Goal: Task Accomplishment & Management: Use online tool/utility

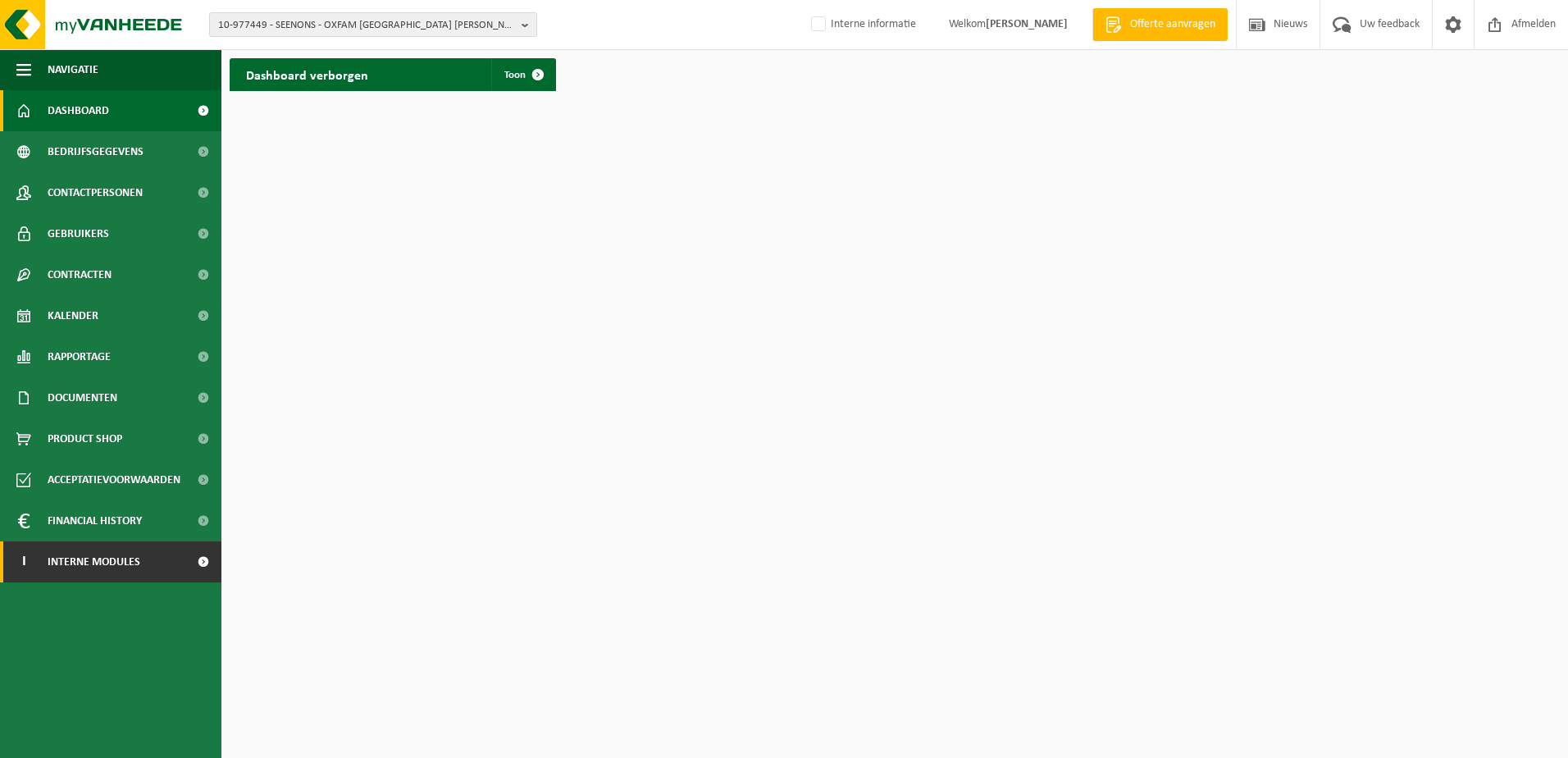
click at [127, 567] on span "Interne modules" at bounding box center [94, 563] width 93 height 41
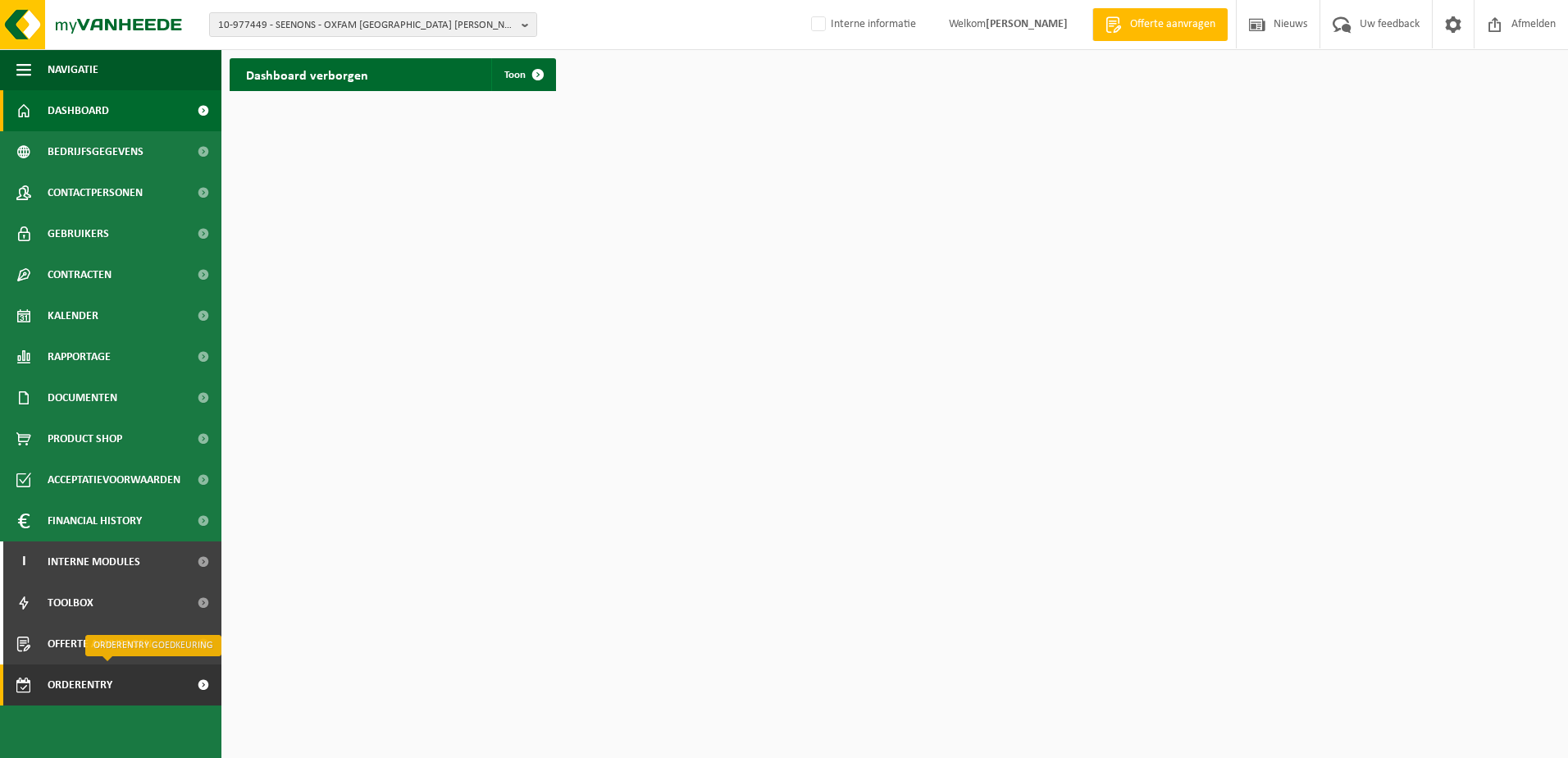
click at [100, 691] on span "Orderentry Goedkeuring" at bounding box center [116, 686] width 138 height 41
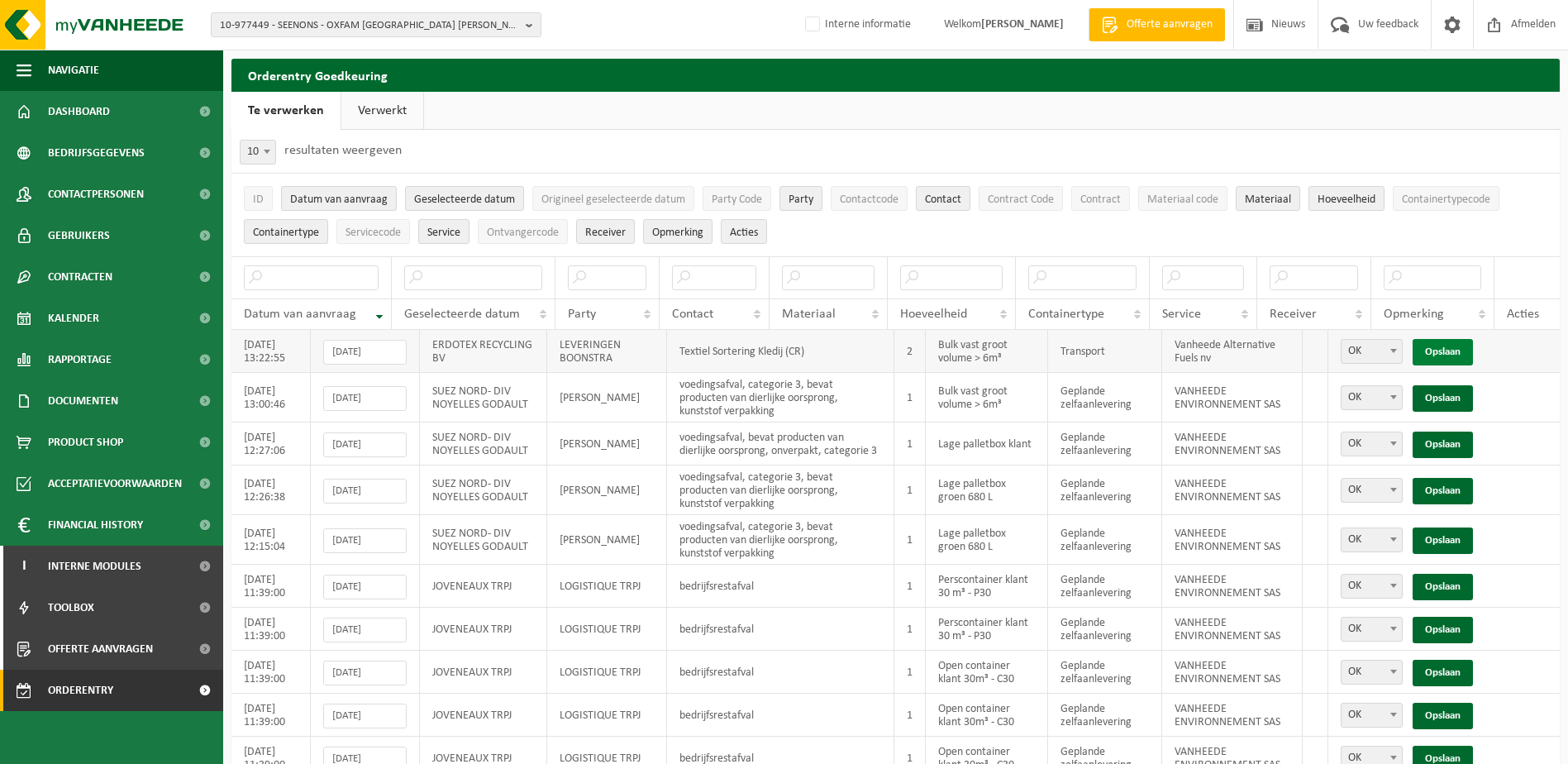
click at [1450, 350] on link "Opslaan" at bounding box center [1443, 352] width 61 height 27
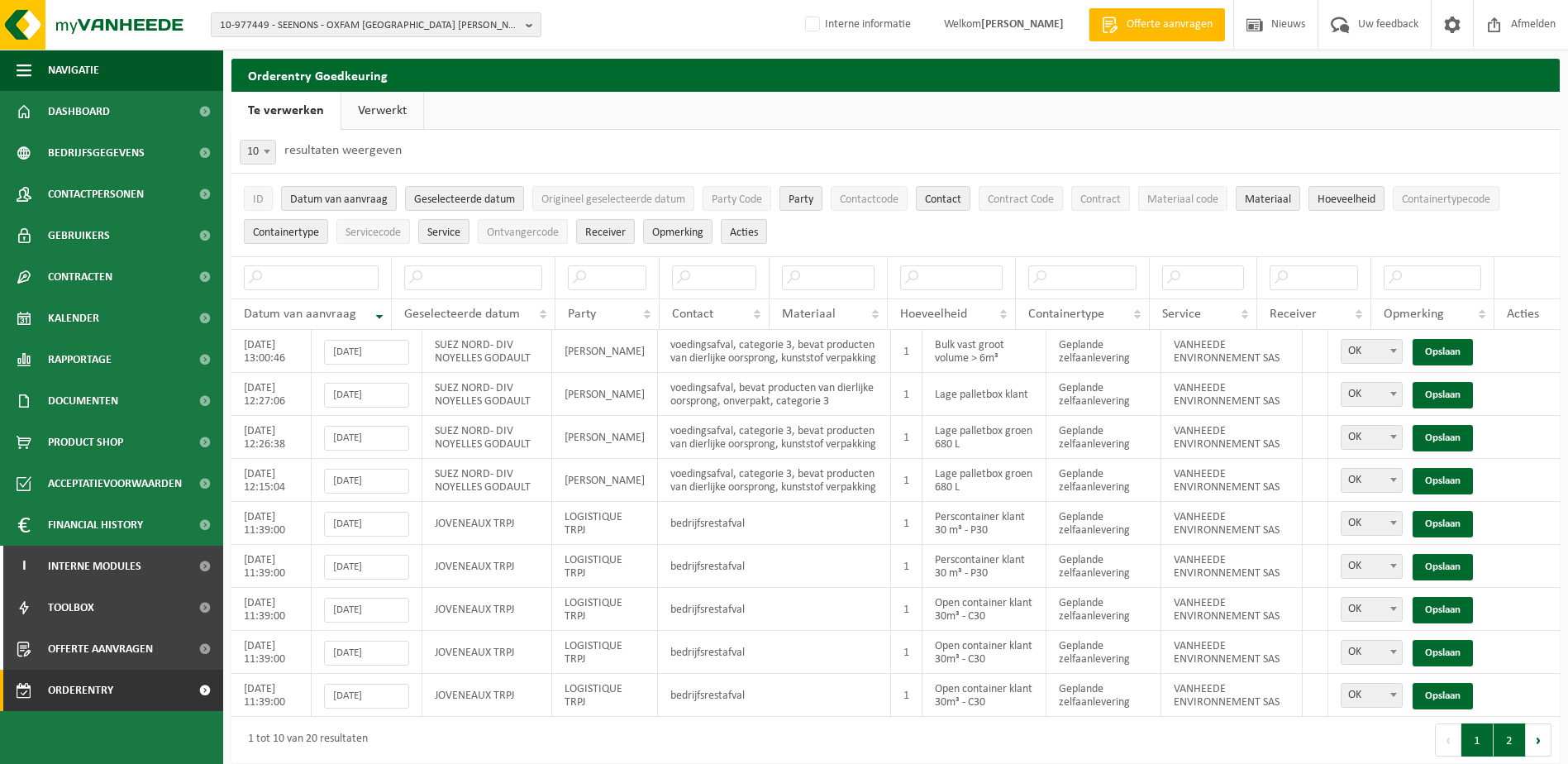
click at [1506, 740] on button "2" at bounding box center [1510, 739] width 32 height 33
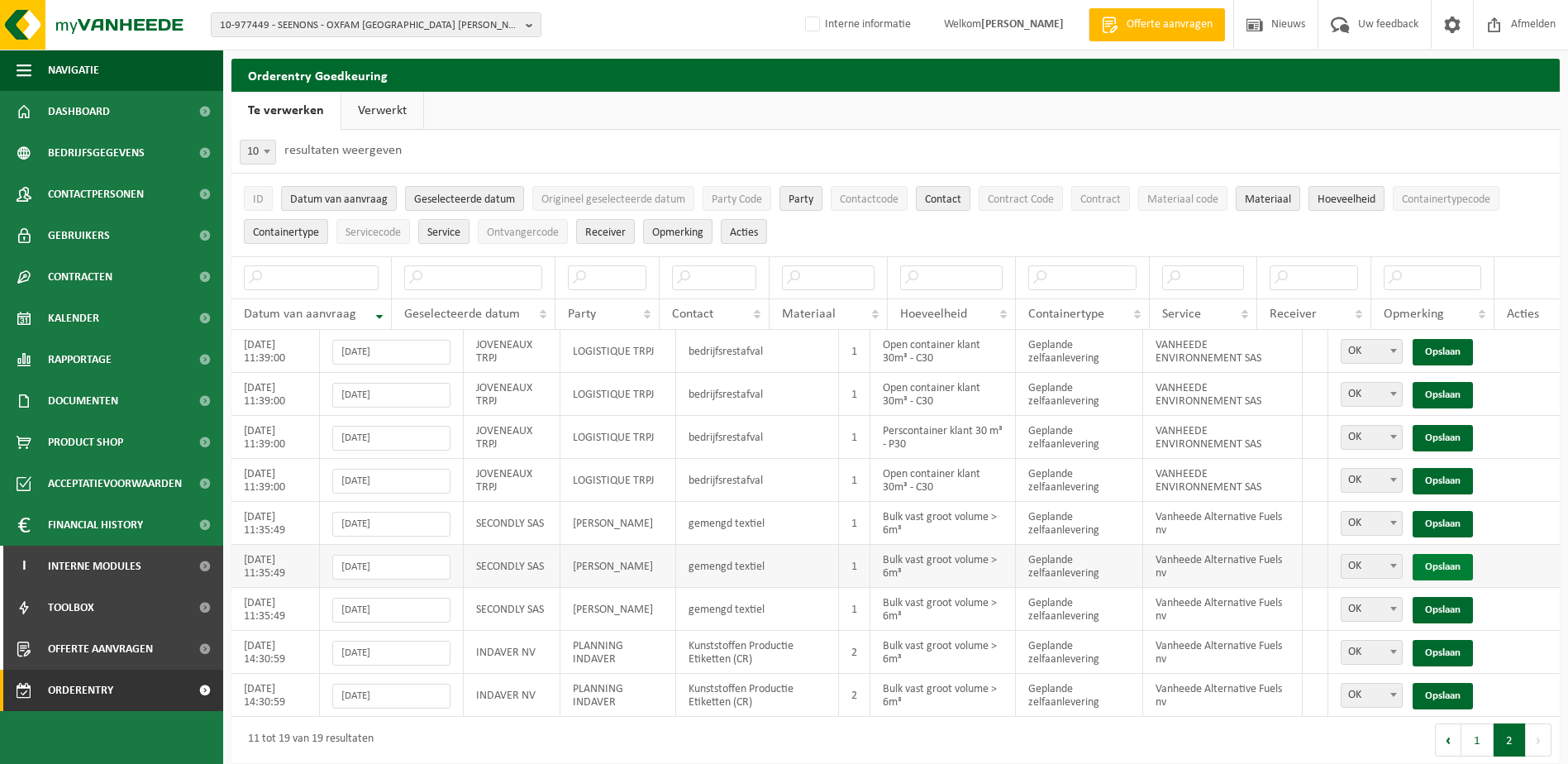
click at [1453, 564] on link "Opslaan" at bounding box center [1443, 567] width 61 height 27
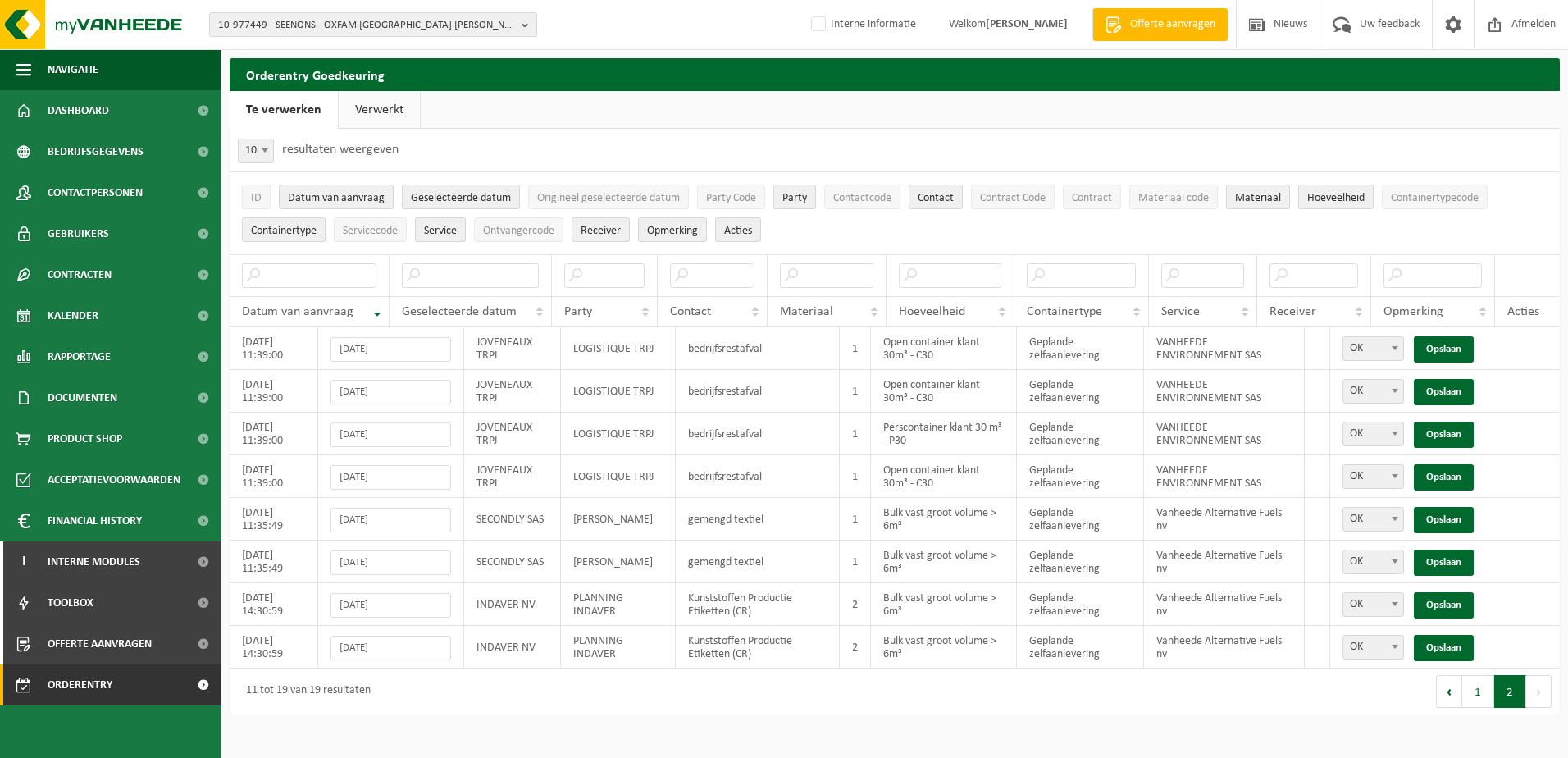
click at [1442, 560] on link "Opslaan" at bounding box center [1444, 563] width 60 height 26
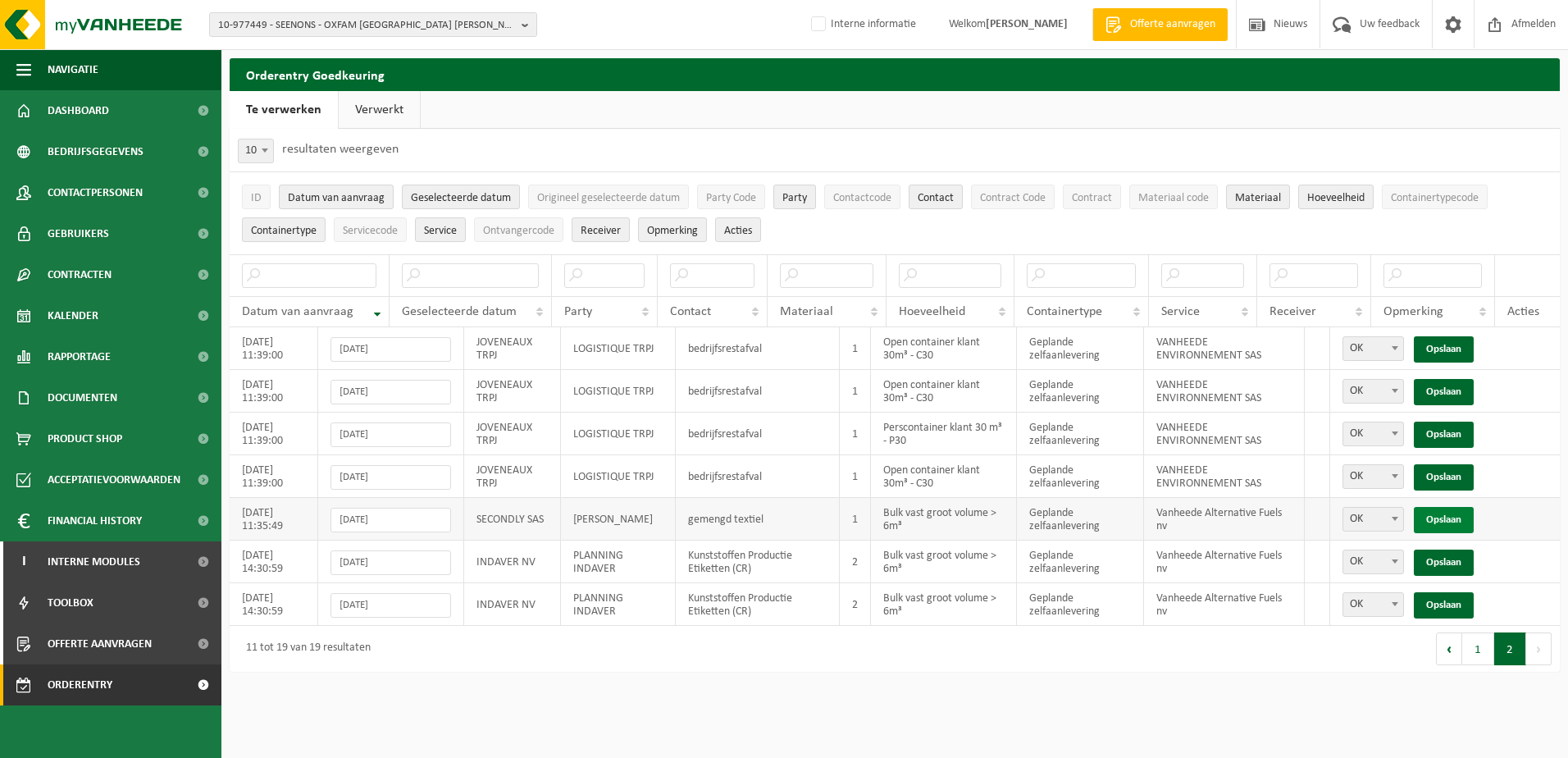
click at [1446, 519] on link "Opslaan" at bounding box center [1444, 520] width 60 height 26
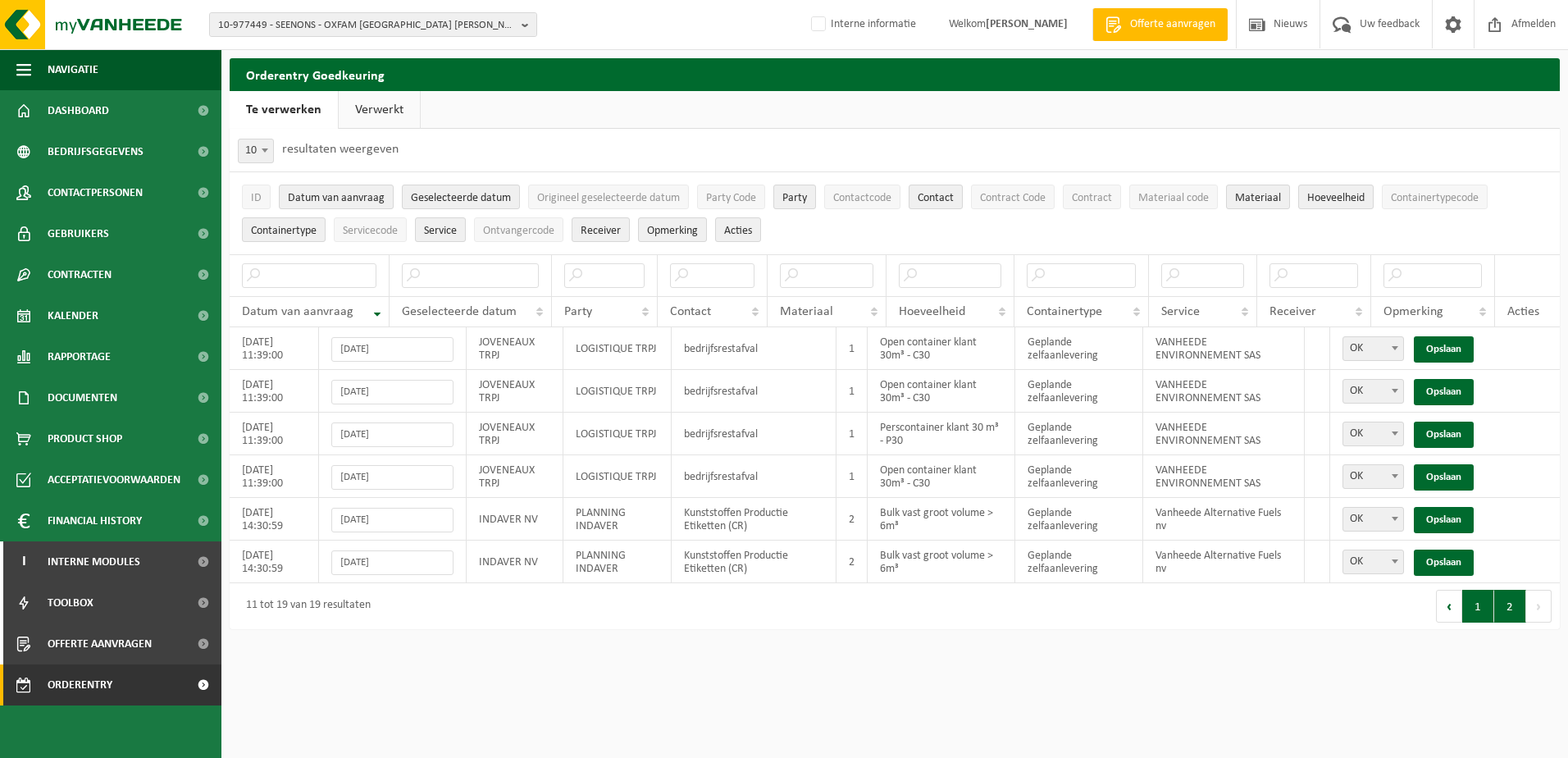
click at [1483, 607] on button "1" at bounding box center [1479, 606] width 32 height 33
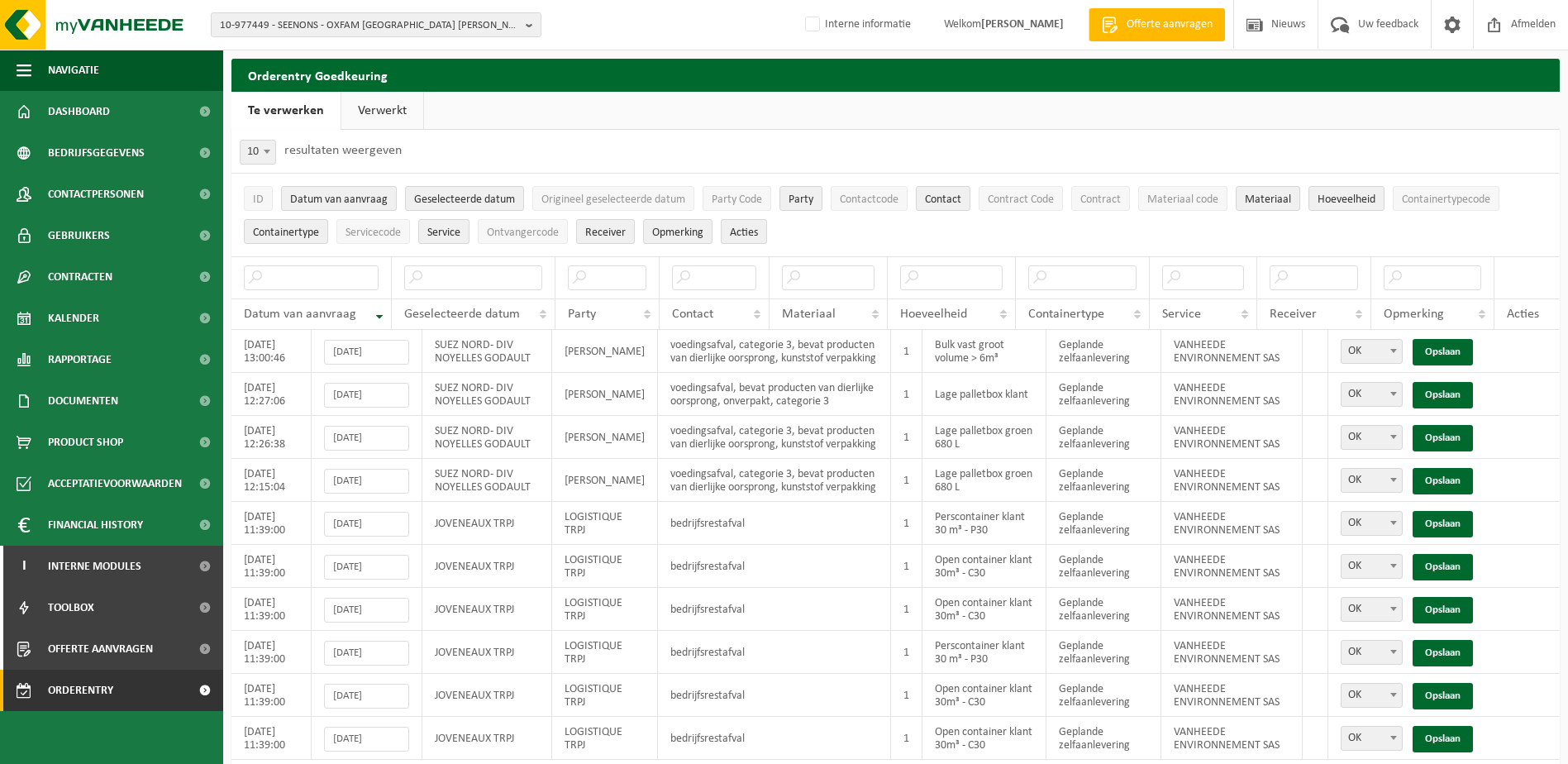
drag, startPoint x: 380, startPoint y: 106, endPoint x: 391, endPoint y: 109, distance: 11.4
click at [380, 106] on link "Verwerkt" at bounding box center [382, 111] width 81 height 38
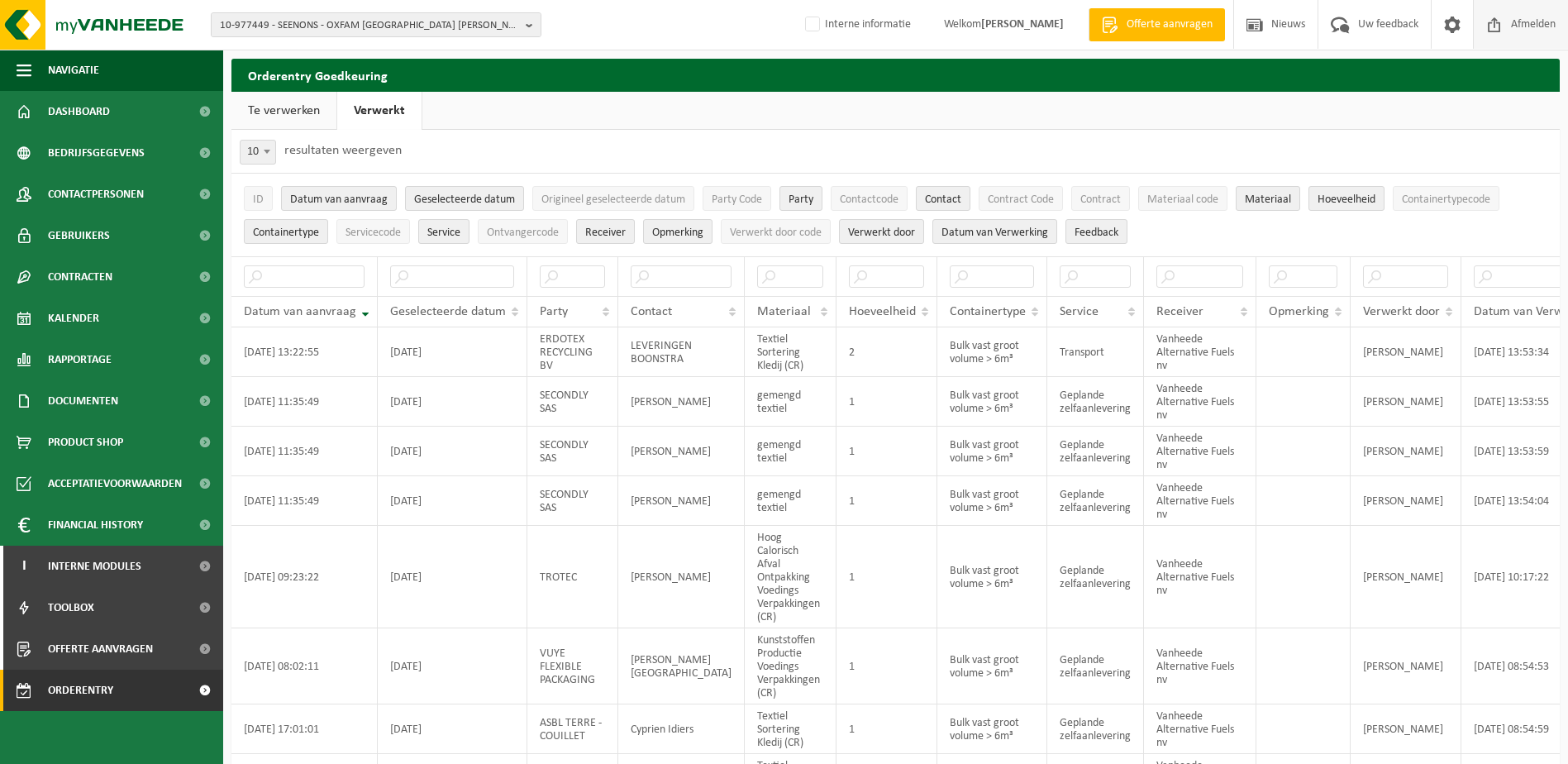
click at [1512, 19] on span "Afmelden" at bounding box center [1534, 25] width 53 height 49
